Goal: Task Accomplishment & Management: Manage account settings

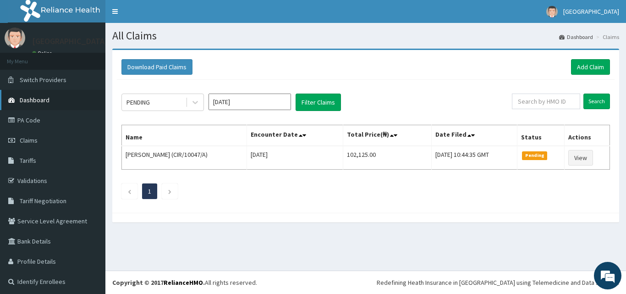
click at [51, 99] on link "Dashboard" at bounding box center [52, 100] width 105 height 20
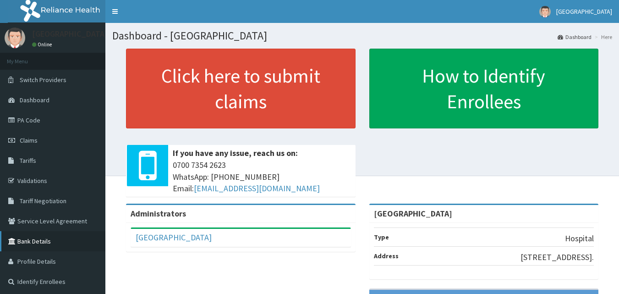
click at [38, 240] on link "Bank Details" at bounding box center [52, 241] width 105 height 20
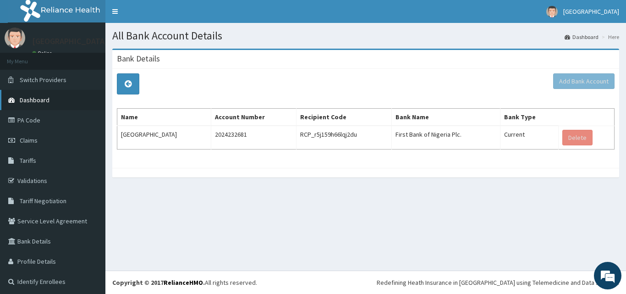
click at [35, 103] on span "Dashboard" at bounding box center [35, 100] width 30 height 8
